Goal: Check status

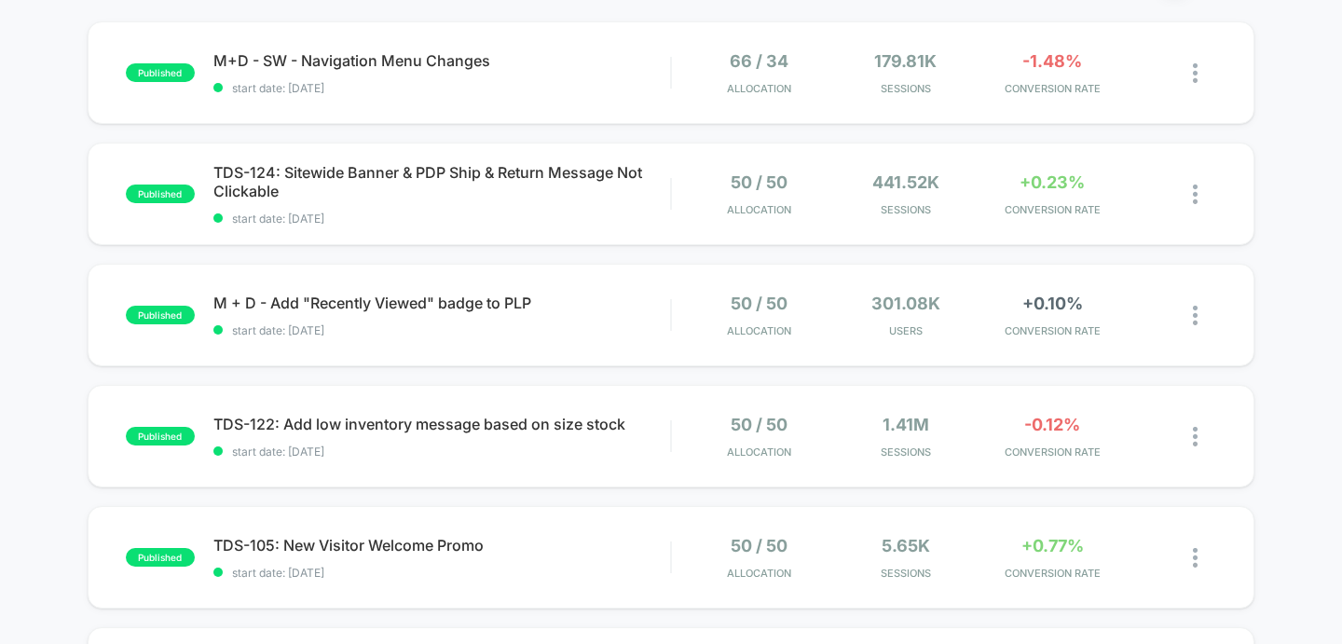
scroll to position [187, 0]
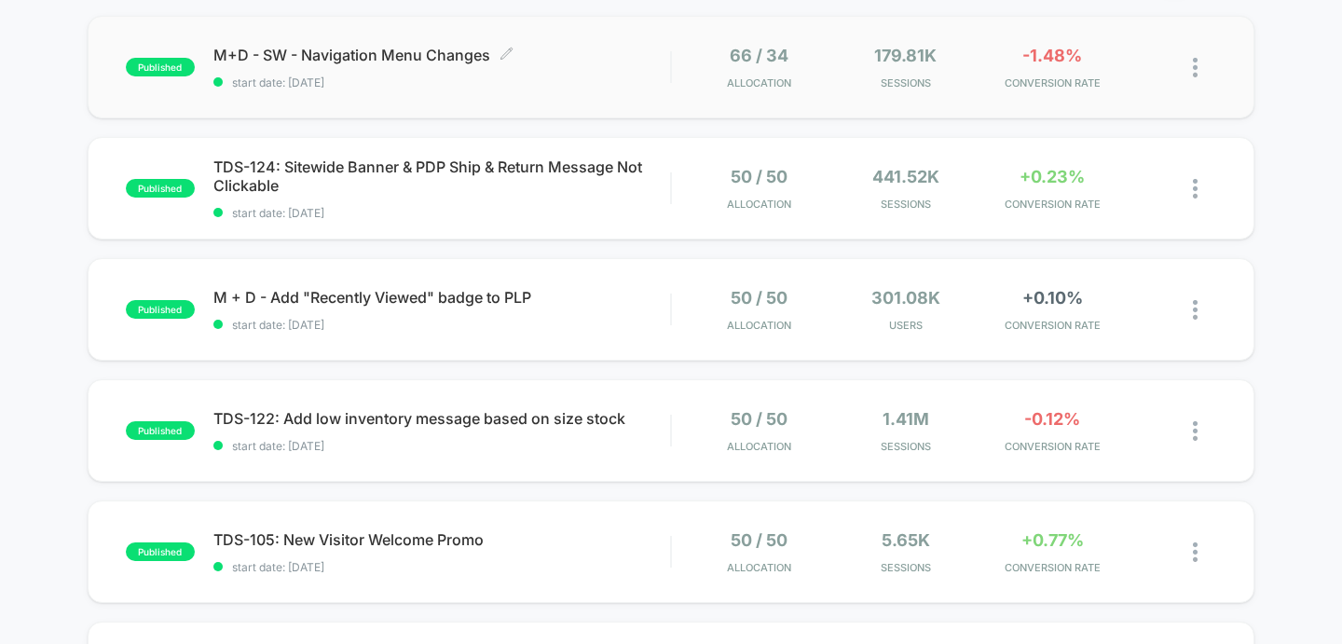
click at [546, 76] on span "start date: [DATE]" at bounding box center [442, 83] width 458 height 14
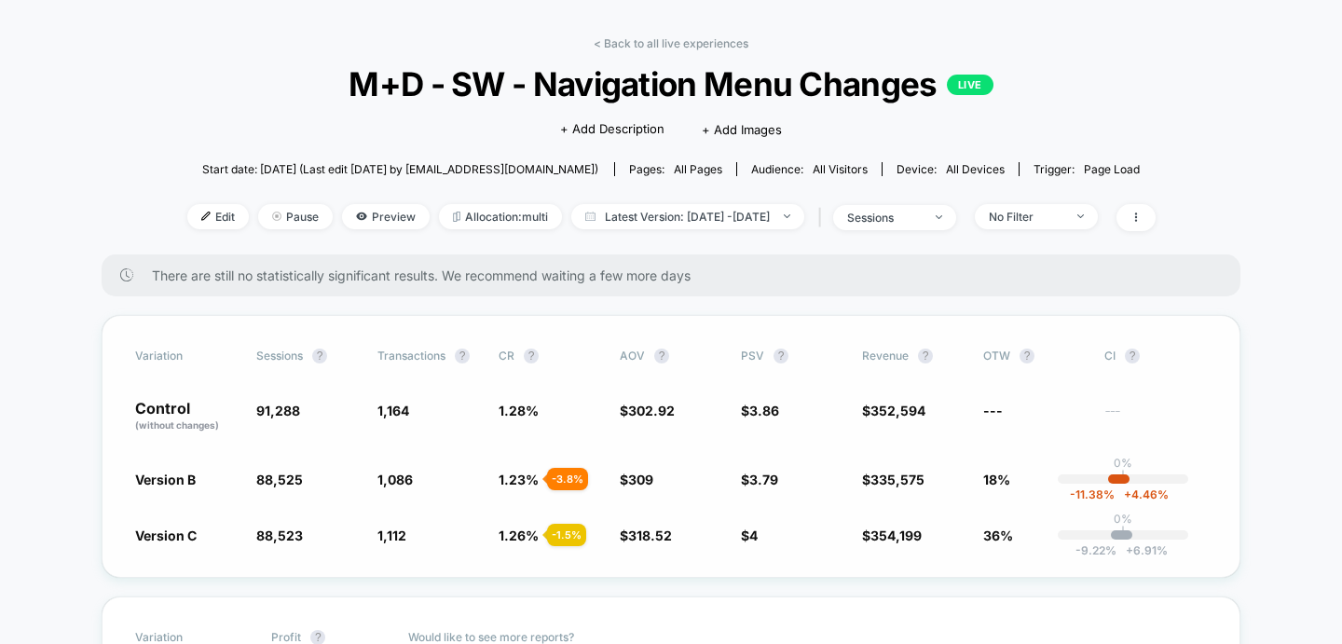
scroll to position [62, 0]
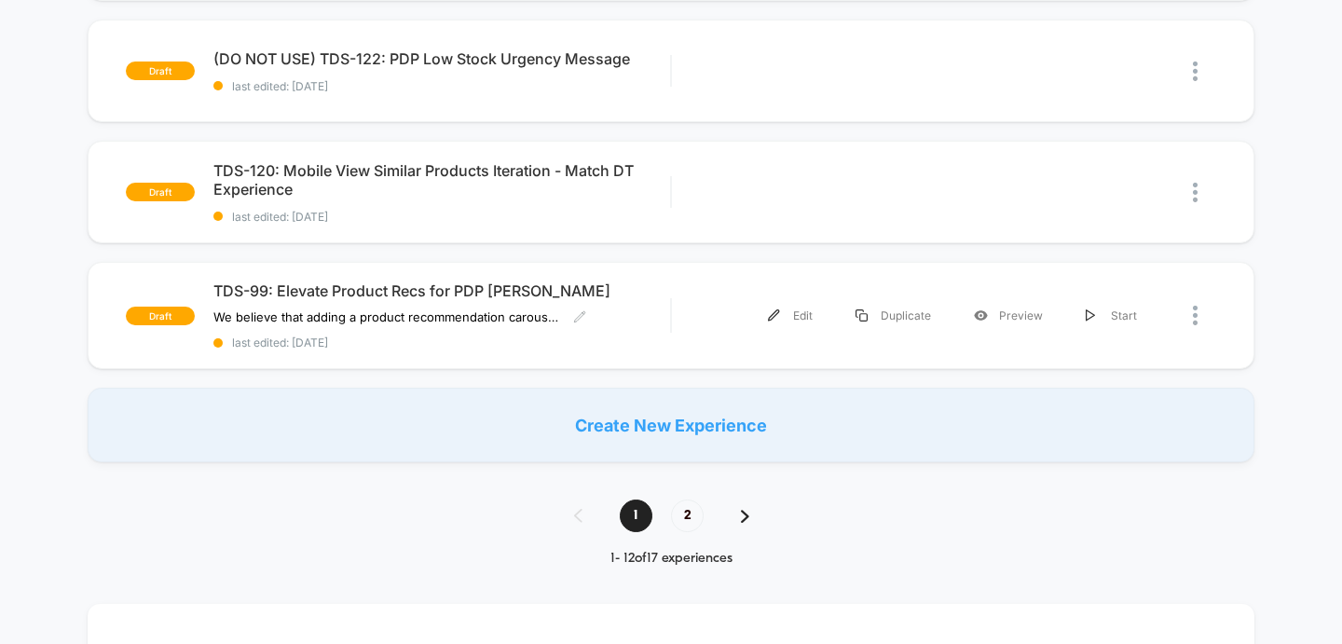
scroll to position [1295, 0]
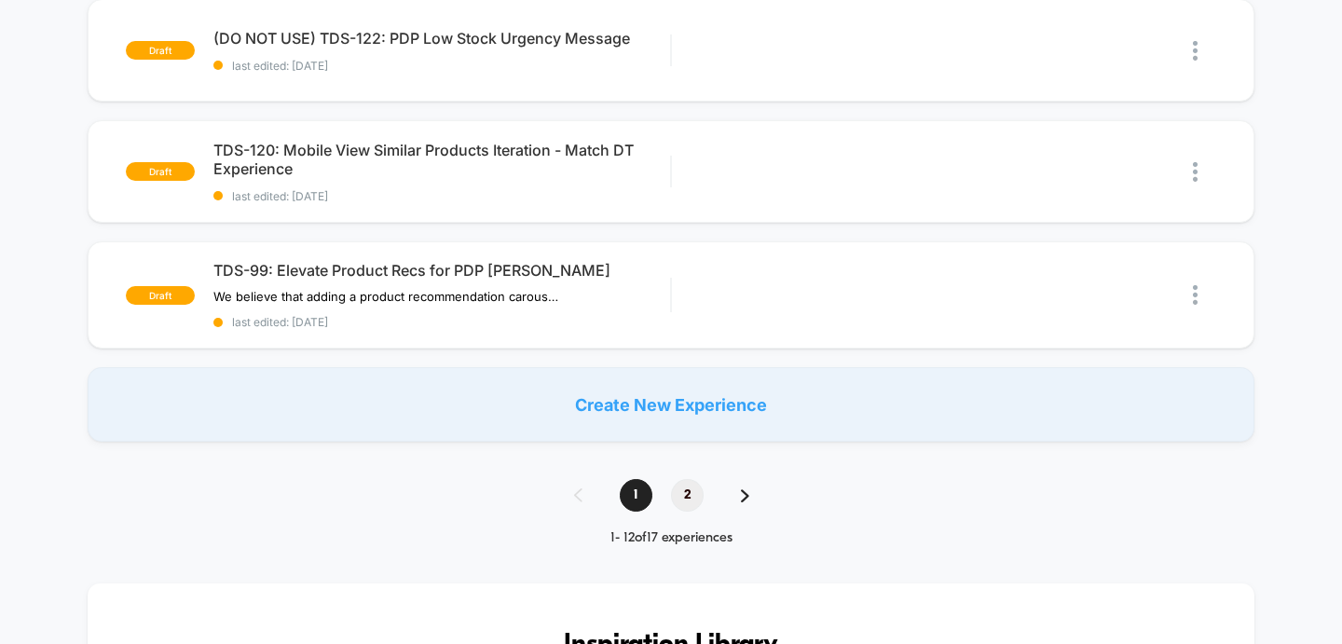
click at [684, 487] on span "2" at bounding box center [687, 495] width 33 height 33
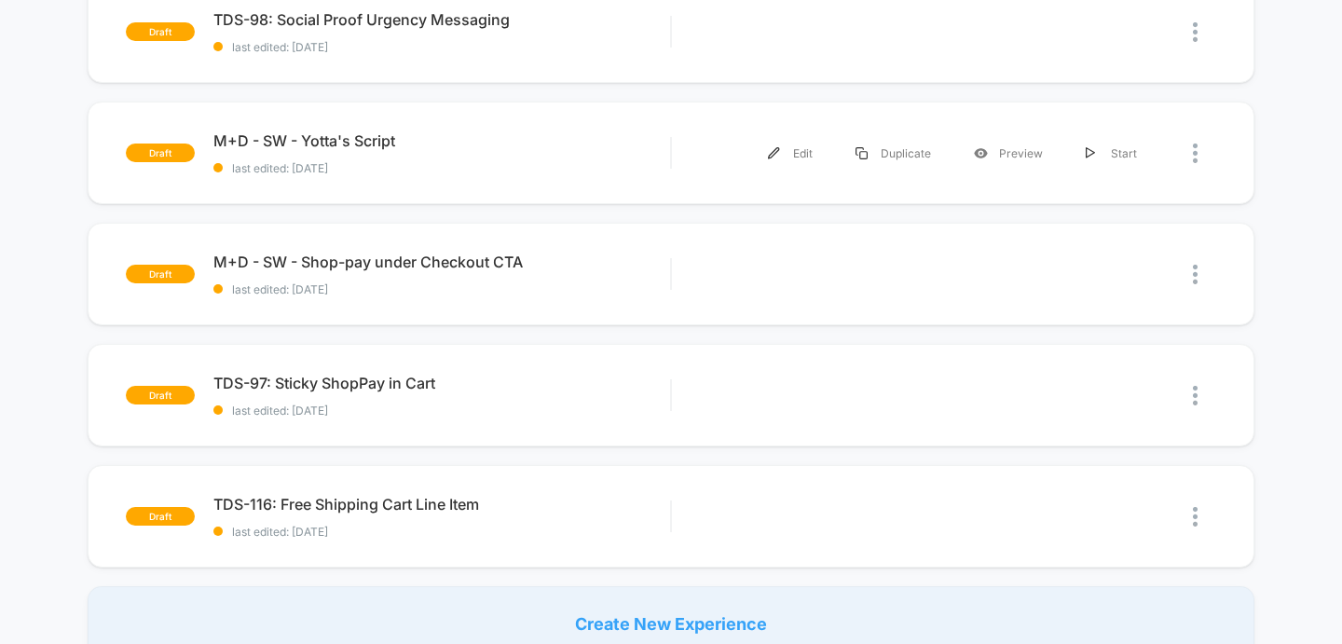
scroll to position [228, 0]
